Goal: Communication & Community: Answer question/provide support

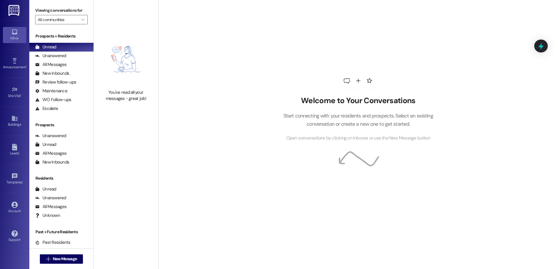
click at [53, 45] on div "Unread" at bounding box center [45, 47] width 21 height 6
click at [50, 45] on div "Unread" at bounding box center [45, 47] width 21 height 6
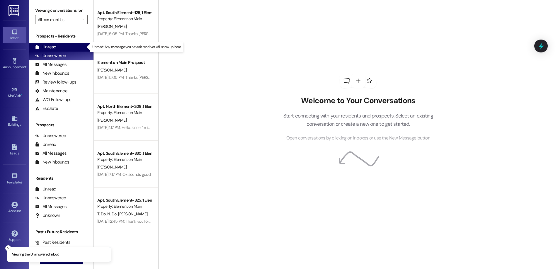
click at [50, 46] on div "Unread" at bounding box center [45, 47] width 21 height 6
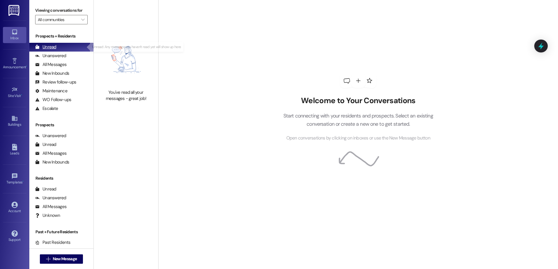
click at [47, 47] on div "Unread" at bounding box center [45, 47] width 21 height 6
drag, startPoint x: 53, startPoint y: 66, endPoint x: 53, endPoint y: 63, distance: 2.9
click at [53, 65] on div "All Messages" at bounding box center [50, 65] width 31 height 6
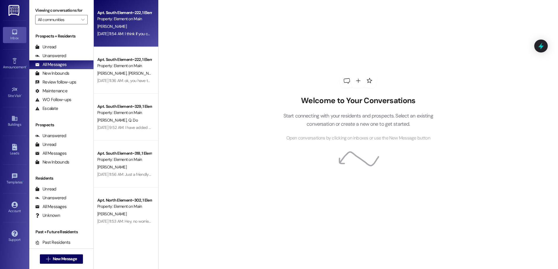
click at [126, 42] on div "Apt. South Element~222, 1 Element on Main - South Element Property: Element on …" at bounding box center [126, 23] width 65 height 47
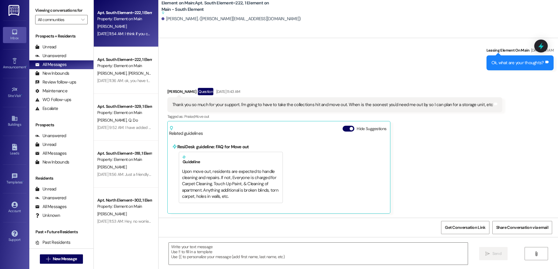
scroll to position [93, 0]
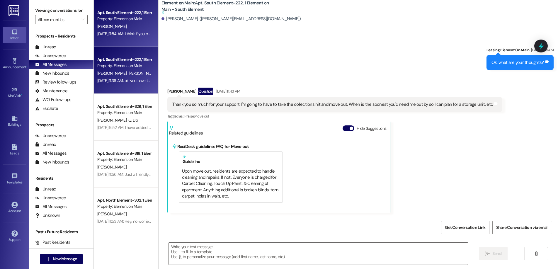
click at [129, 86] on div "Apt. South Element~222, 1 Element on Main - South Element Property: Element on …" at bounding box center [126, 70] width 65 height 47
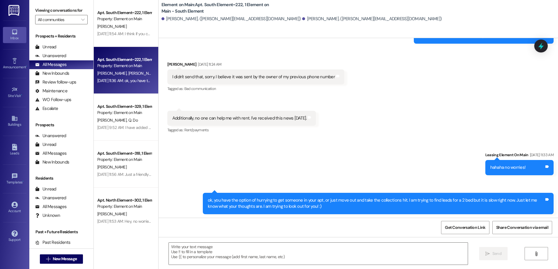
scroll to position [2793, 0]
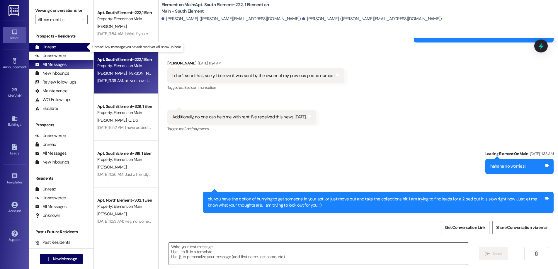
click at [52, 47] on div "Unread" at bounding box center [45, 47] width 21 height 6
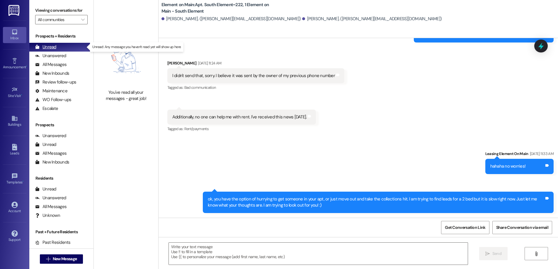
click at [48, 47] on div "Unread" at bounding box center [45, 47] width 21 height 6
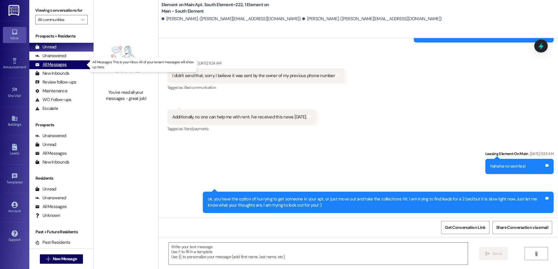
click at [55, 64] on div "All Messages" at bounding box center [50, 65] width 31 height 6
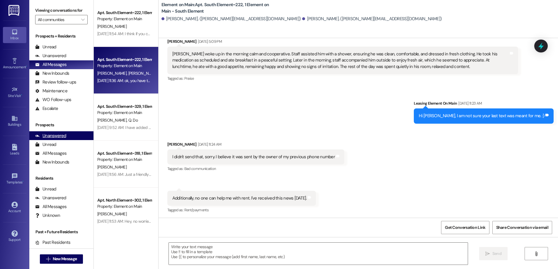
scroll to position [2713, 0]
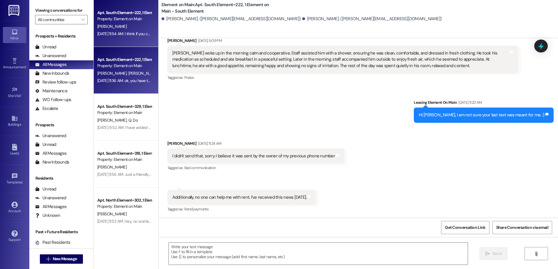
click at [105, 41] on div "Apt. South Element~222, 1 Element on Main - South Element Property: Element on …" at bounding box center [126, 23] width 65 height 47
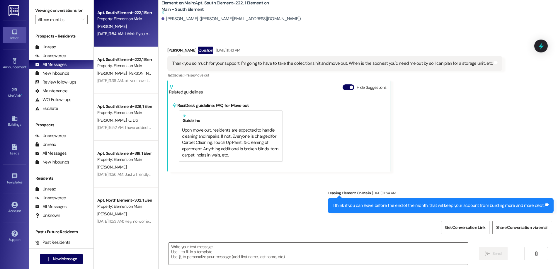
scroll to position [134, 0]
click at [180, 255] on textarea at bounding box center [318, 254] width 299 height 22
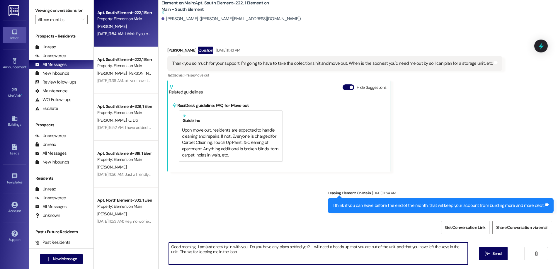
type textarea "Good morning, I am just checking in with you. Do you have any plans settled yet…"
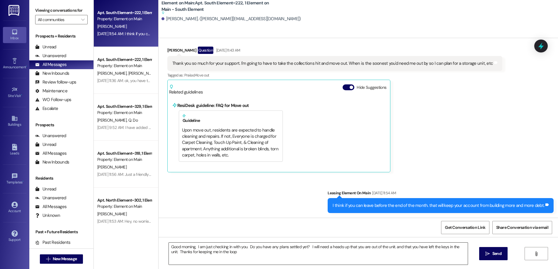
click at [226, 253] on textarea "Good morning, I am just checking in with you. Do you have any plans settled yet…" at bounding box center [318, 254] width 299 height 22
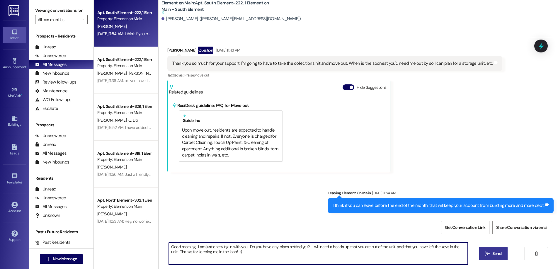
type textarea "Good morning, I am just checking in with you. Do you have any plans settled yet…"
click at [495, 252] on span "Send" at bounding box center [497, 254] width 9 height 6
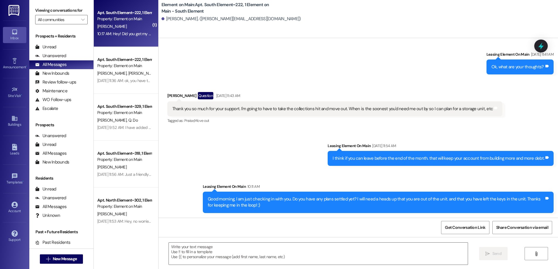
scroll to position [136, 0]
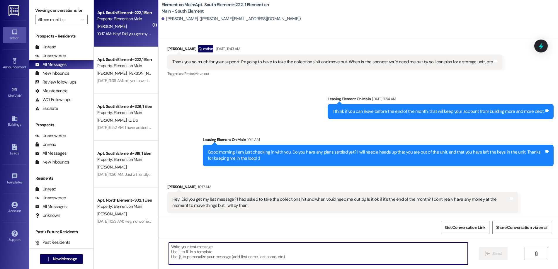
click at [180, 248] on textarea at bounding box center [318, 254] width 299 height 22
click at [49, 47] on div "Unread" at bounding box center [45, 47] width 21 height 6
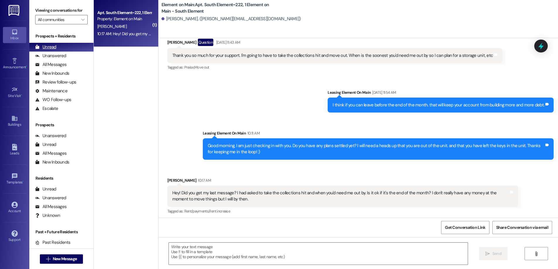
scroll to position [144, 0]
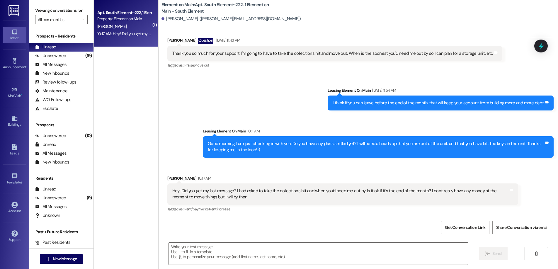
click at [118, 40] on div "Apt. South Element~222, 1 Element on Main - South Element Property: Element on …" at bounding box center [126, 23] width 65 height 47
click at [130, 40] on div "Apt. South Element~222, 1 Element on Main - South Element Property: Element on …" at bounding box center [126, 23] width 65 height 47
click at [53, 47] on div "Unread" at bounding box center [45, 47] width 21 height 6
